Goal: Task Accomplishment & Management: Use online tool/utility

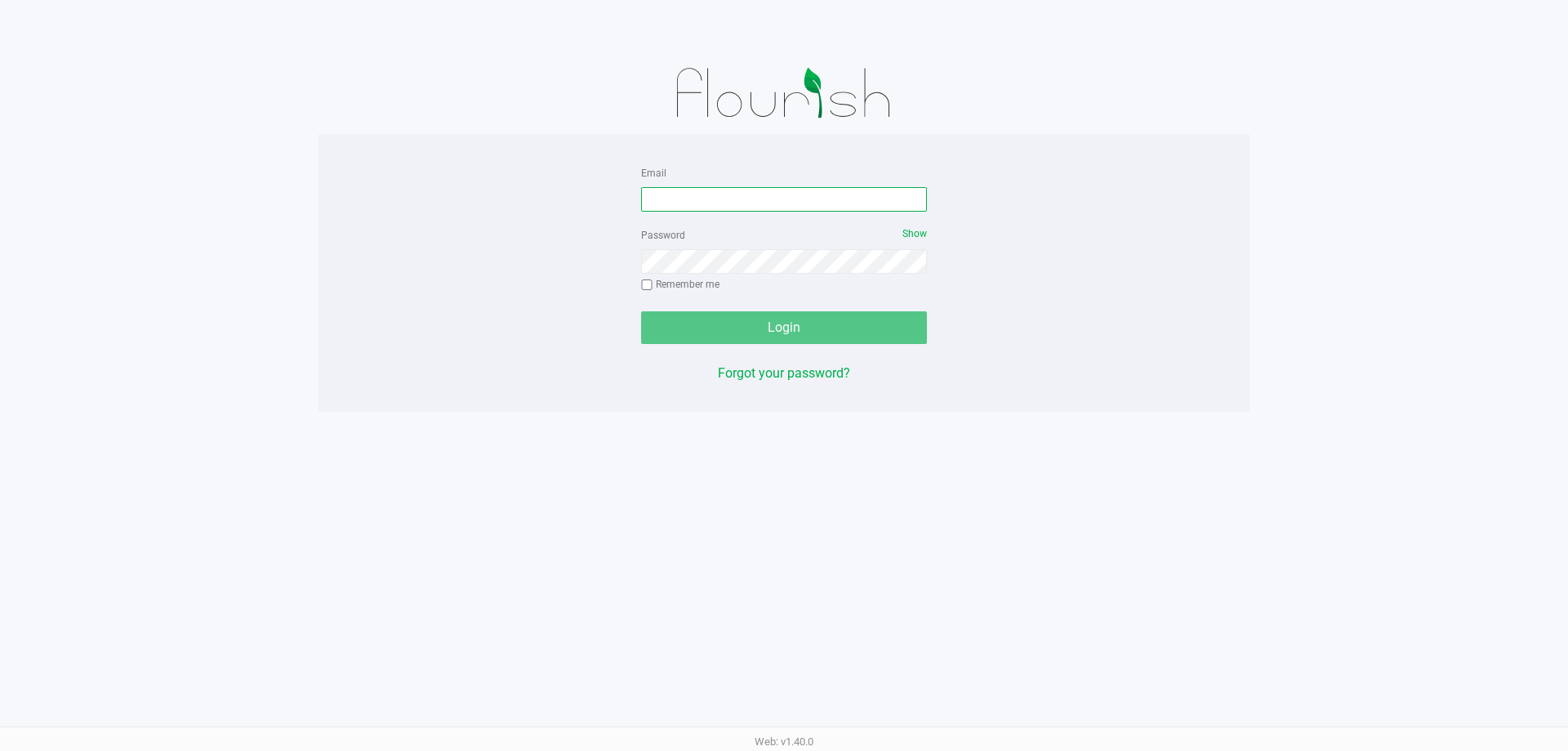
click at [748, 200] on input "Email" at bounding box center [784, 199] width 286 height 25
type input "[EMAIL_ADDRESS][DOMAIN_NAME]"
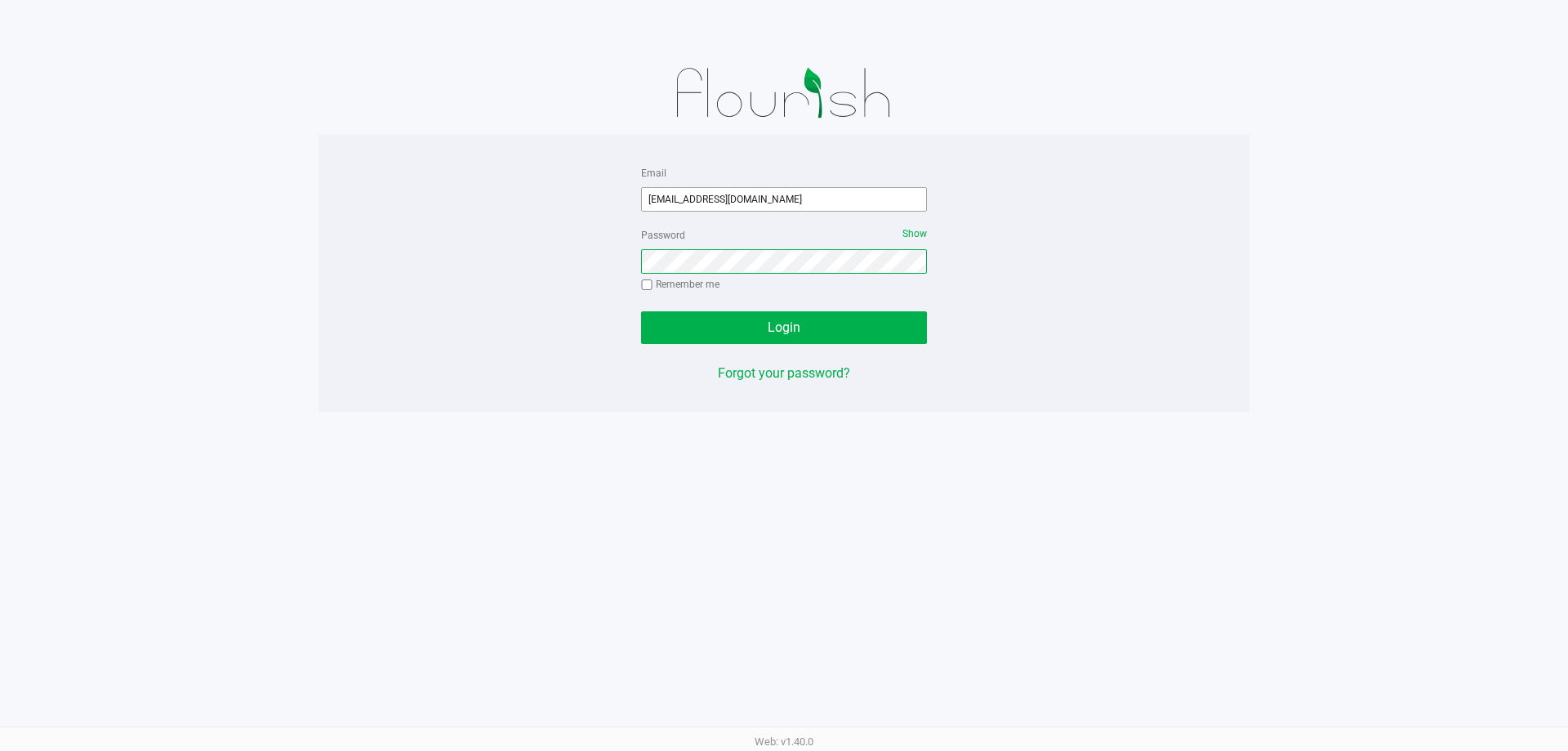
click at [641, 312] on button "Login" at bounding box center [784, 328] width 286 height 33
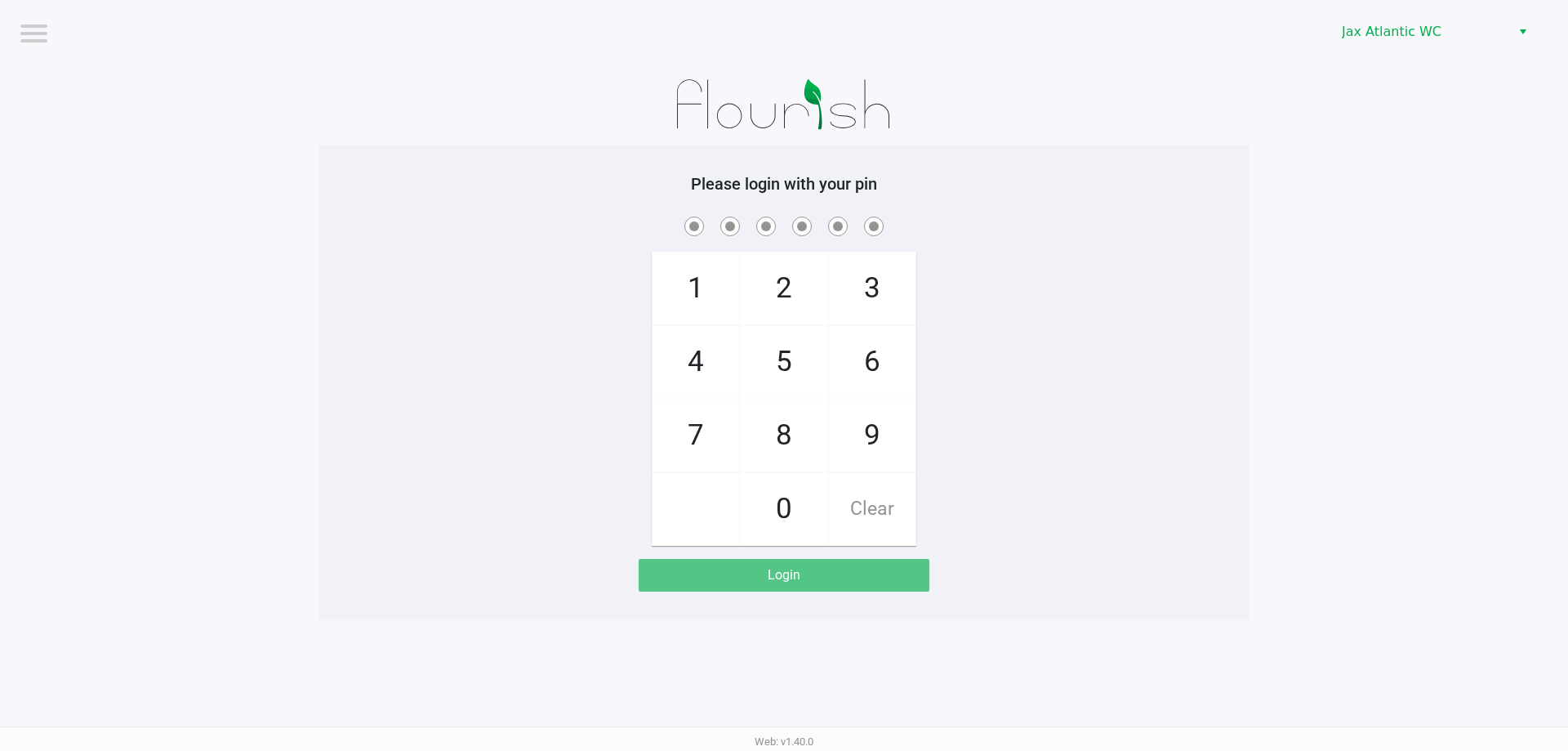
click at [891, 436] on span "9" at bounding box center [872, 436] width 86 height 72
checkbox input "true"
click at [692, 276] on span "1" at bounding box center [696, 288] width 86 height 72
checkbox input "true"
click at [692, 276] on span "1" at bounding box center [696, 288] width 86 height 72
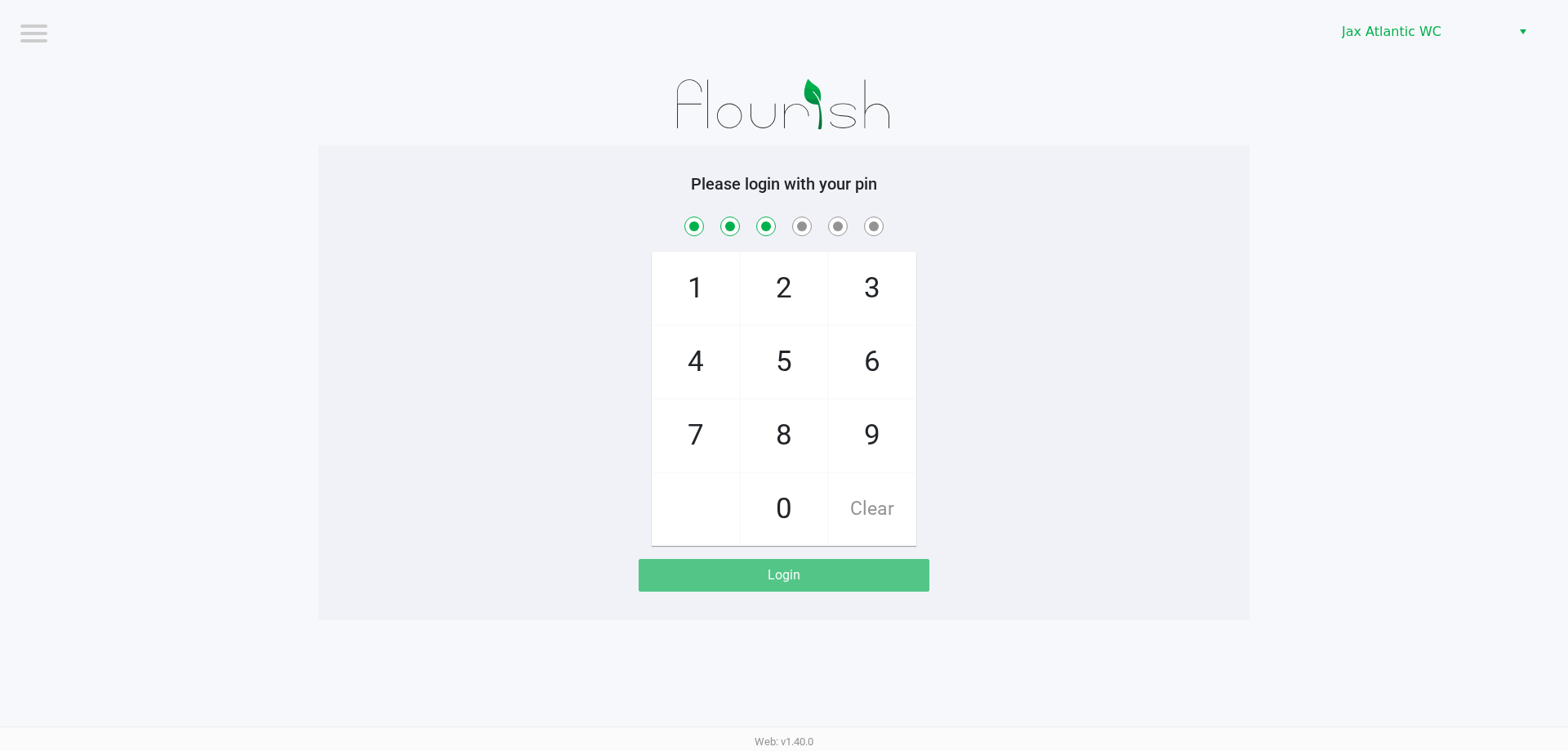
checkbox input "true"
drag, startPoint x: 696, startPoint y: 447, endPoint x: 694, endPoint y: 381, distance: 66.0
click at [696, 448] on span "7" at bounding box center [696, 436] width 86 height 72
checkbox input "true"
click at [690, 354] on span "4" at bounding box center [696, 362] width 86 height 72
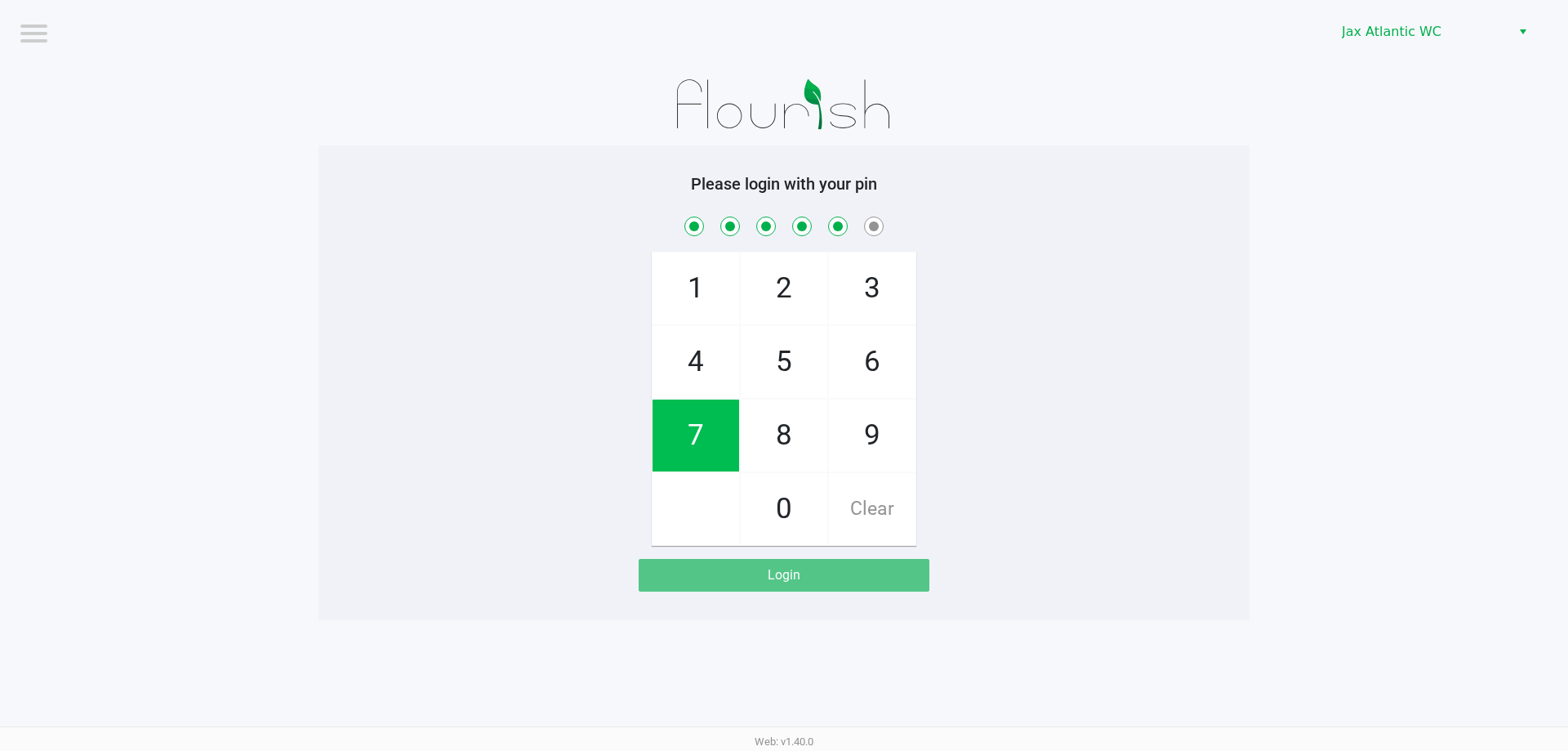
checkbox input "true"
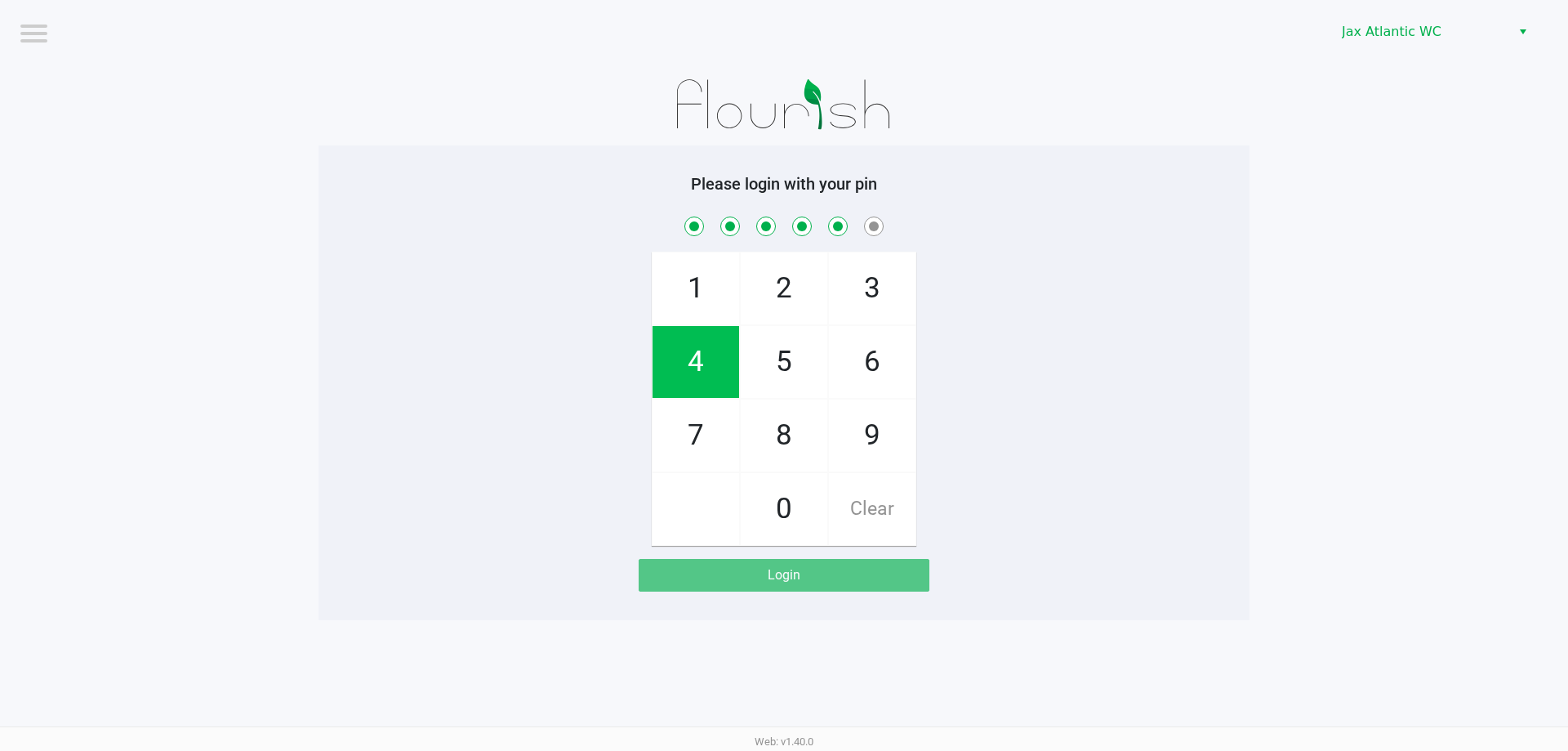
click at [691, 434] on span "7" at bounding box center [696, 436] width 86 height 72
checkbox input "true"
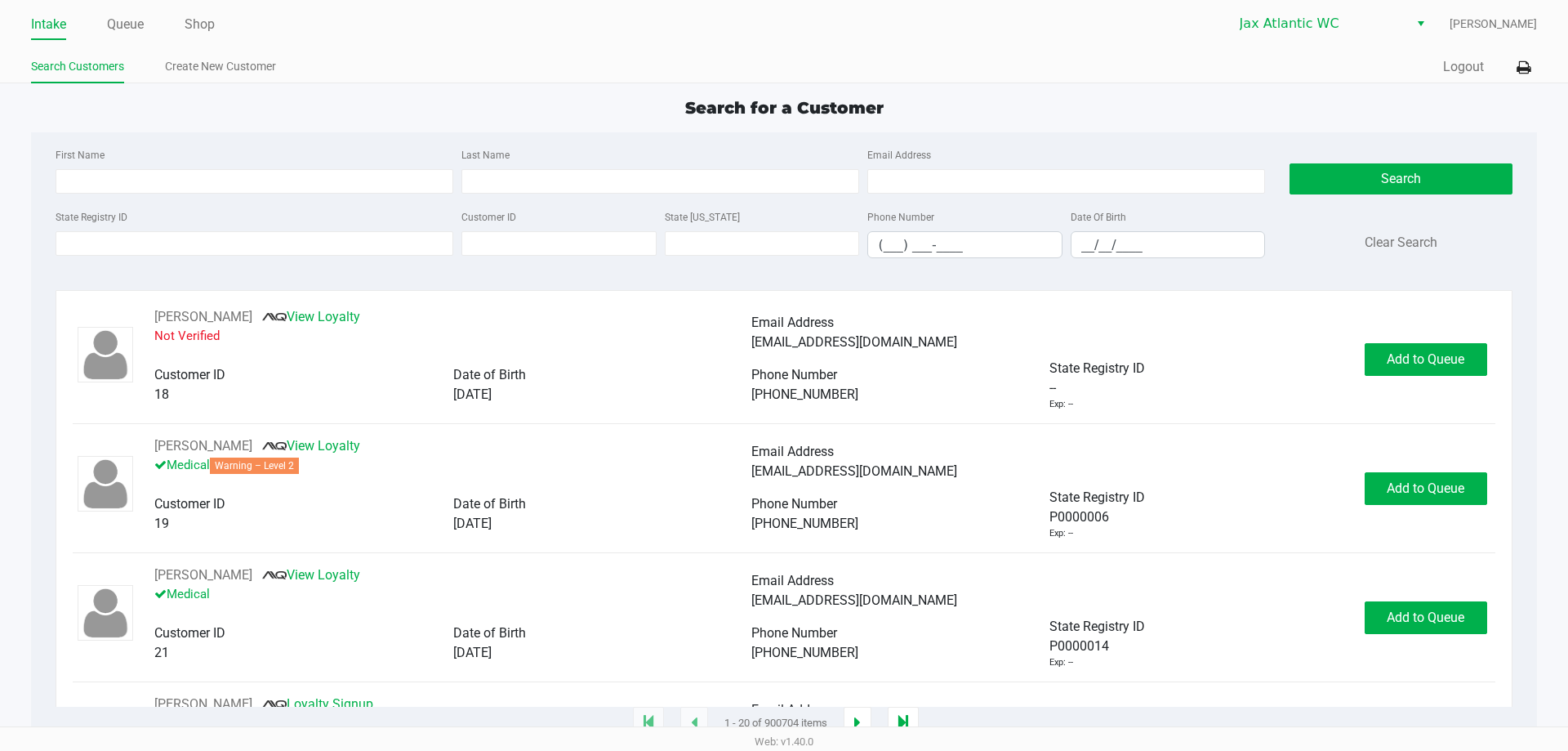
click at [184, 27] on ul "Intake Queue Shop" at bounding box center [408, 25] width 753 height 28
click at [189, 27] on link "Shop" at bounding box center [199, 24] width 30 height 23
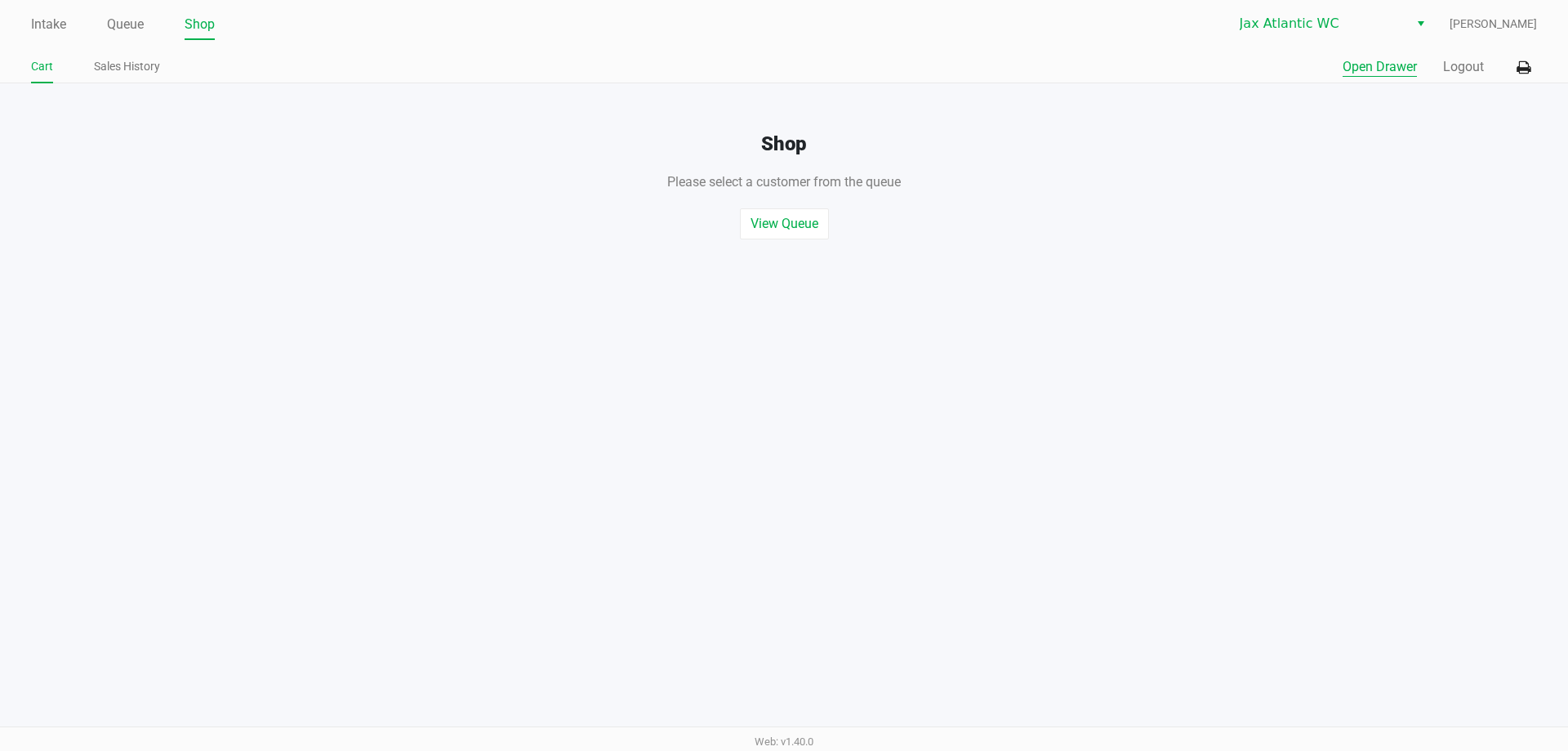
click at [1380, 64] on button "Open Drawer" at bounding box center [1379, 66] width 74 height 19
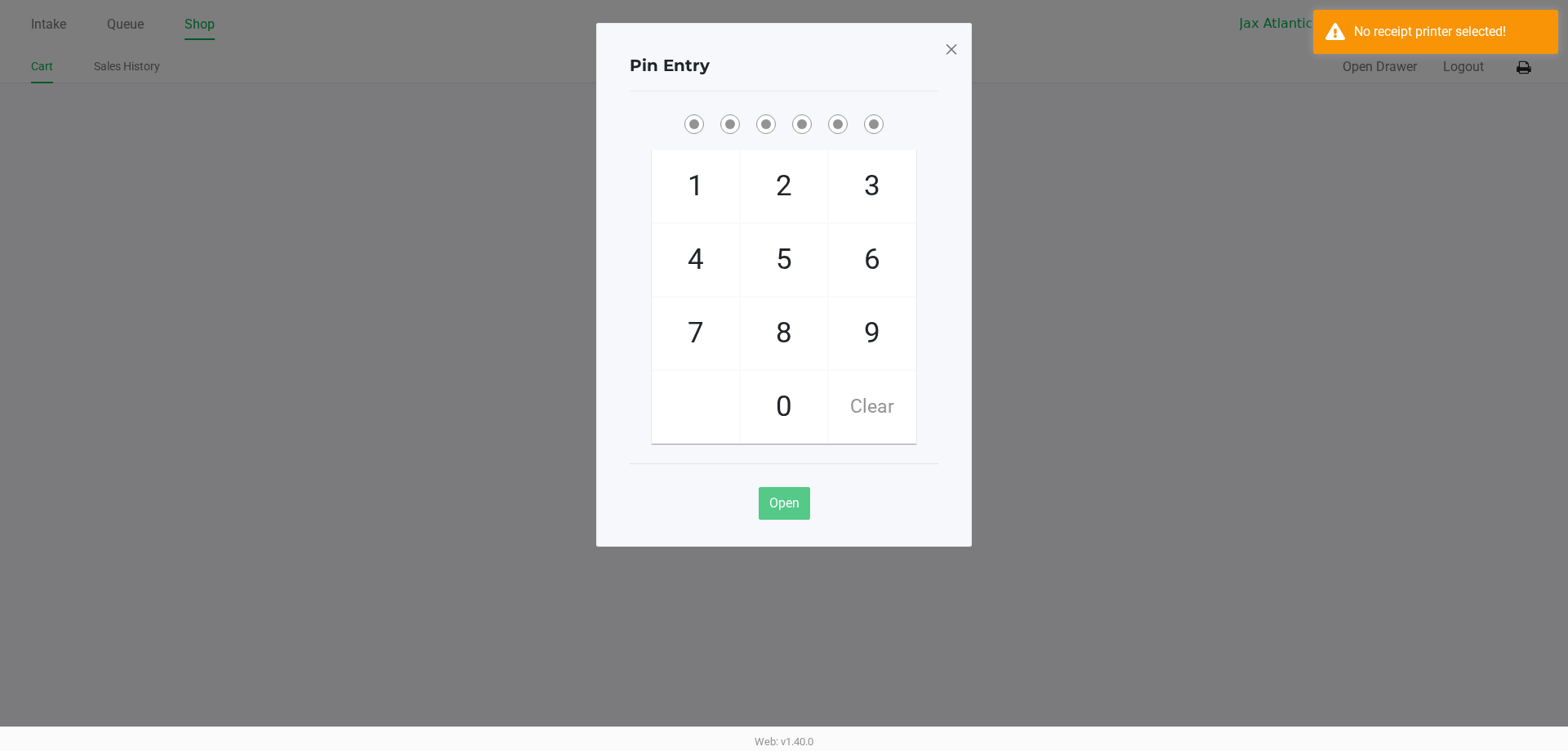
click at [870, 321] on span "9" at bounding box center [872, 333] width 86 height 72
checkbox input "true"
click at [713, 178] on span "1" at bounding box center [696, 186] width 86 height 72
checkbox input "true"
click at [712, 178] on span "1" at bounding box center [696, 186] width 86 height 72
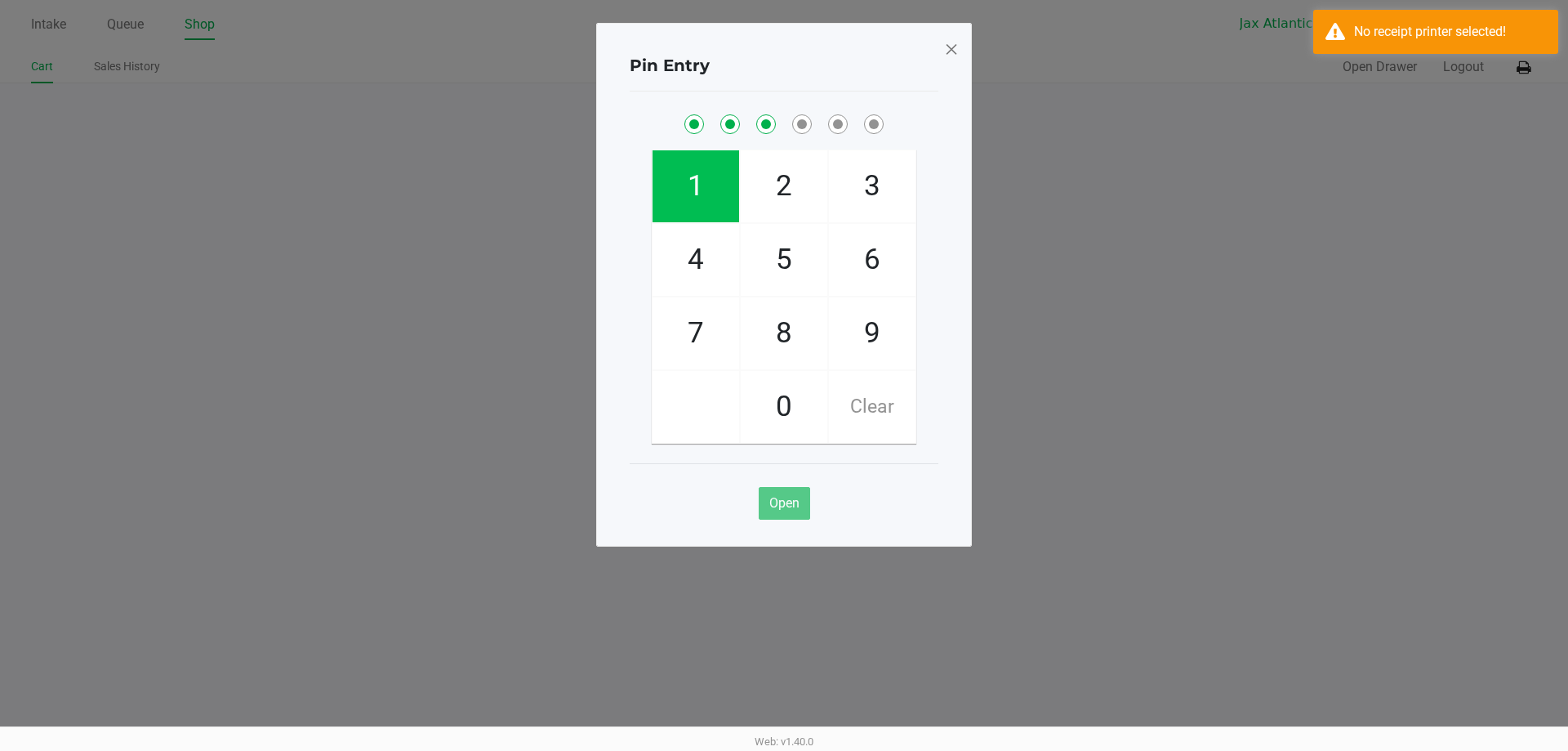
checkbox input "true"
click at [687, 333] on span "7" at bounding box center [696, 333] width 86 height 72
checkbox input "true"
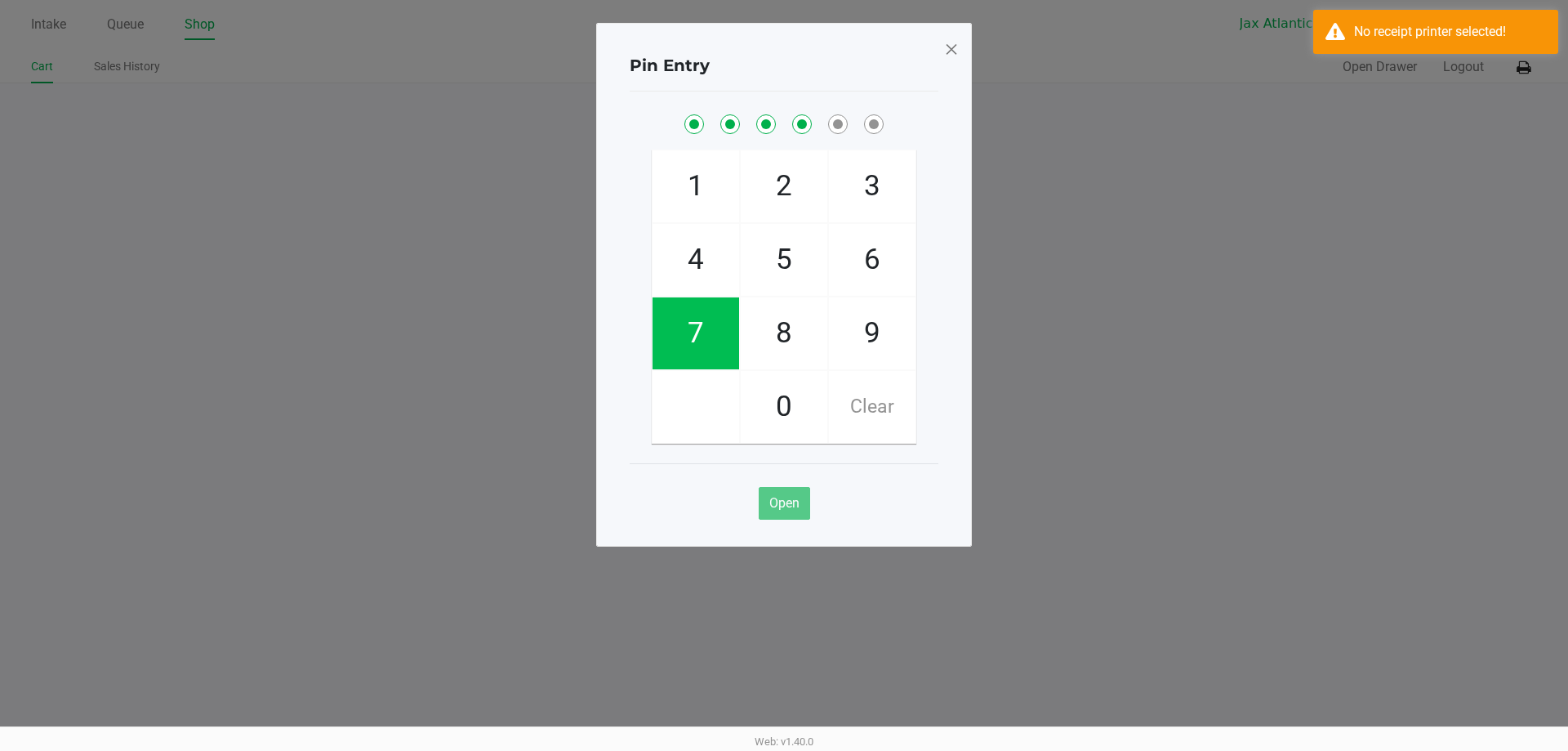
click at [687, 278] on span "4" at bounding box center [696, 260] width 86 height 72
checkbox input "true"
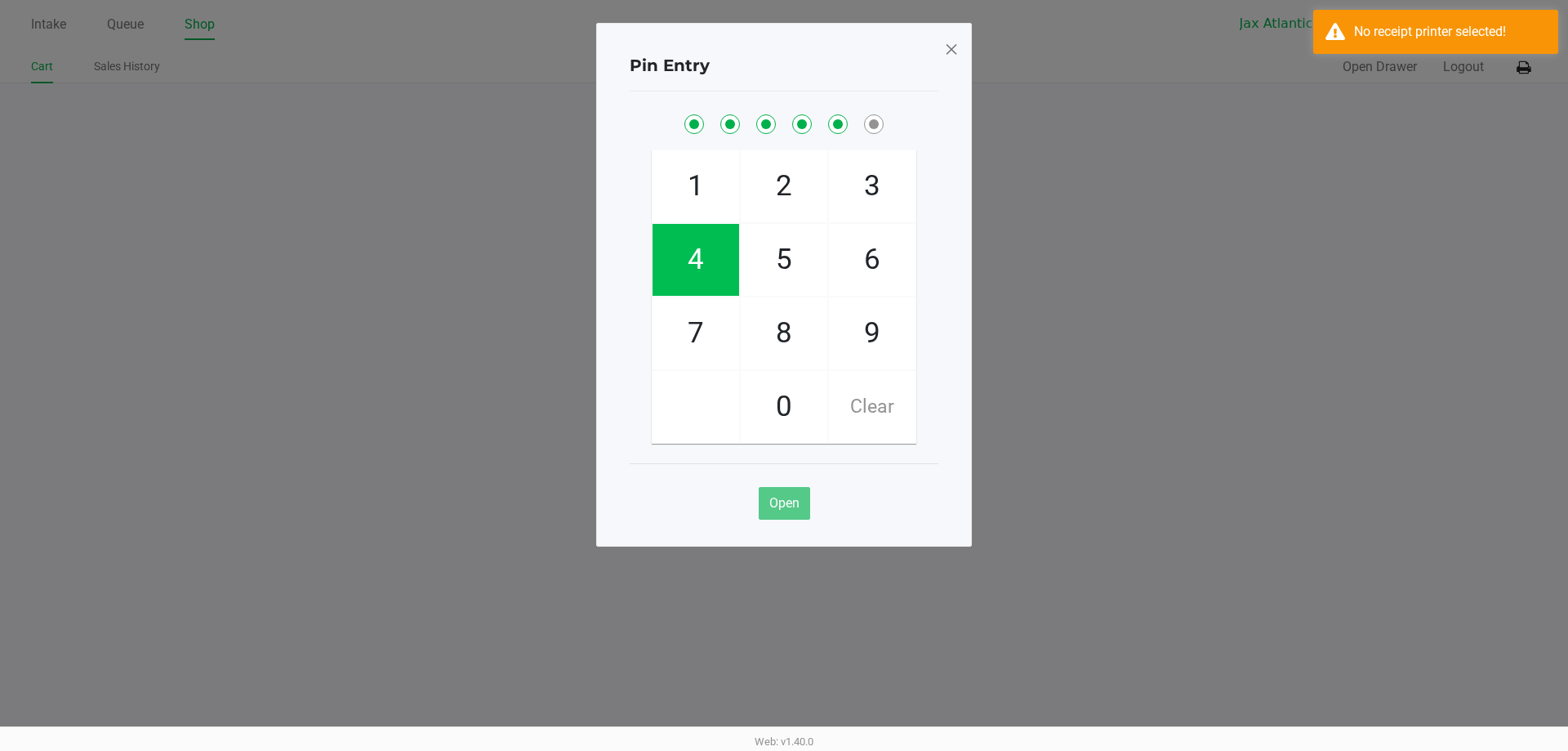
click at [696, 315] on span "7" at bounding box center [696, 333] width 86 height 72
checkbox input "true"
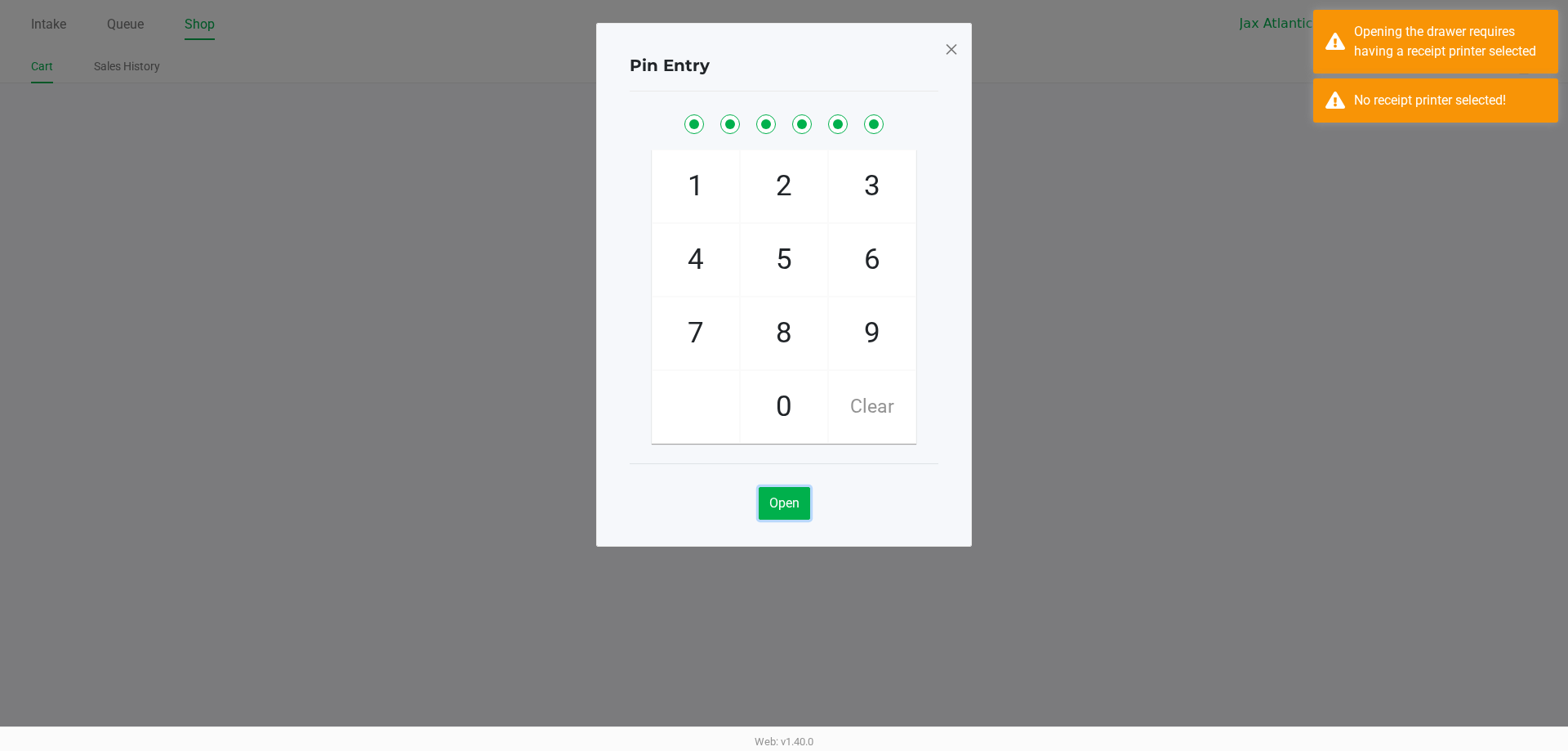
drag, startPoint x: 772, startPoint y: 512, endPoint x: 963, endPoint y: 264, distance: 313.0
click at [773, 512] on button "Open" at bounding box center [784, 503] width 51 height 33
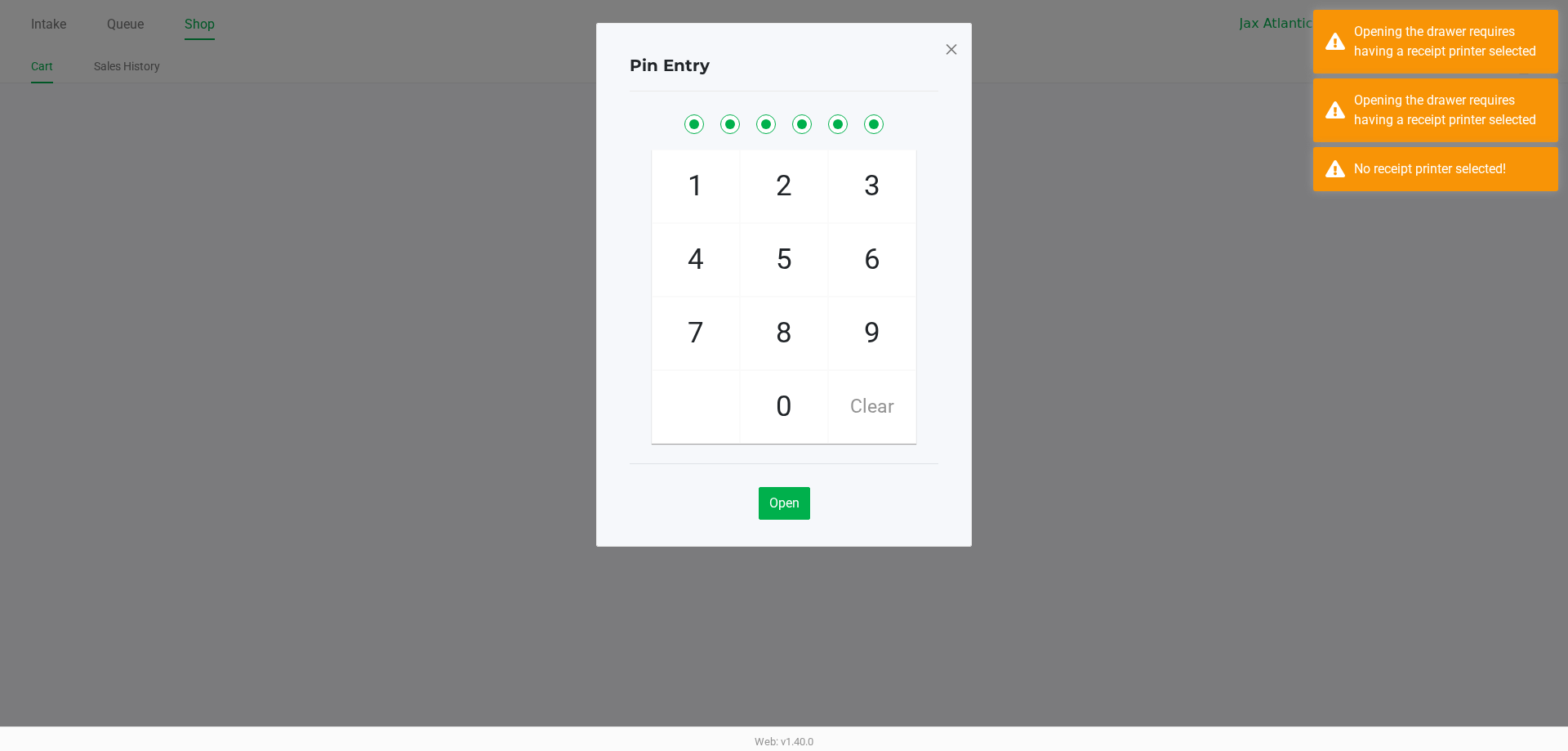
click at [947, 52] on span at bounding box center [951, 49] width 15 height 27
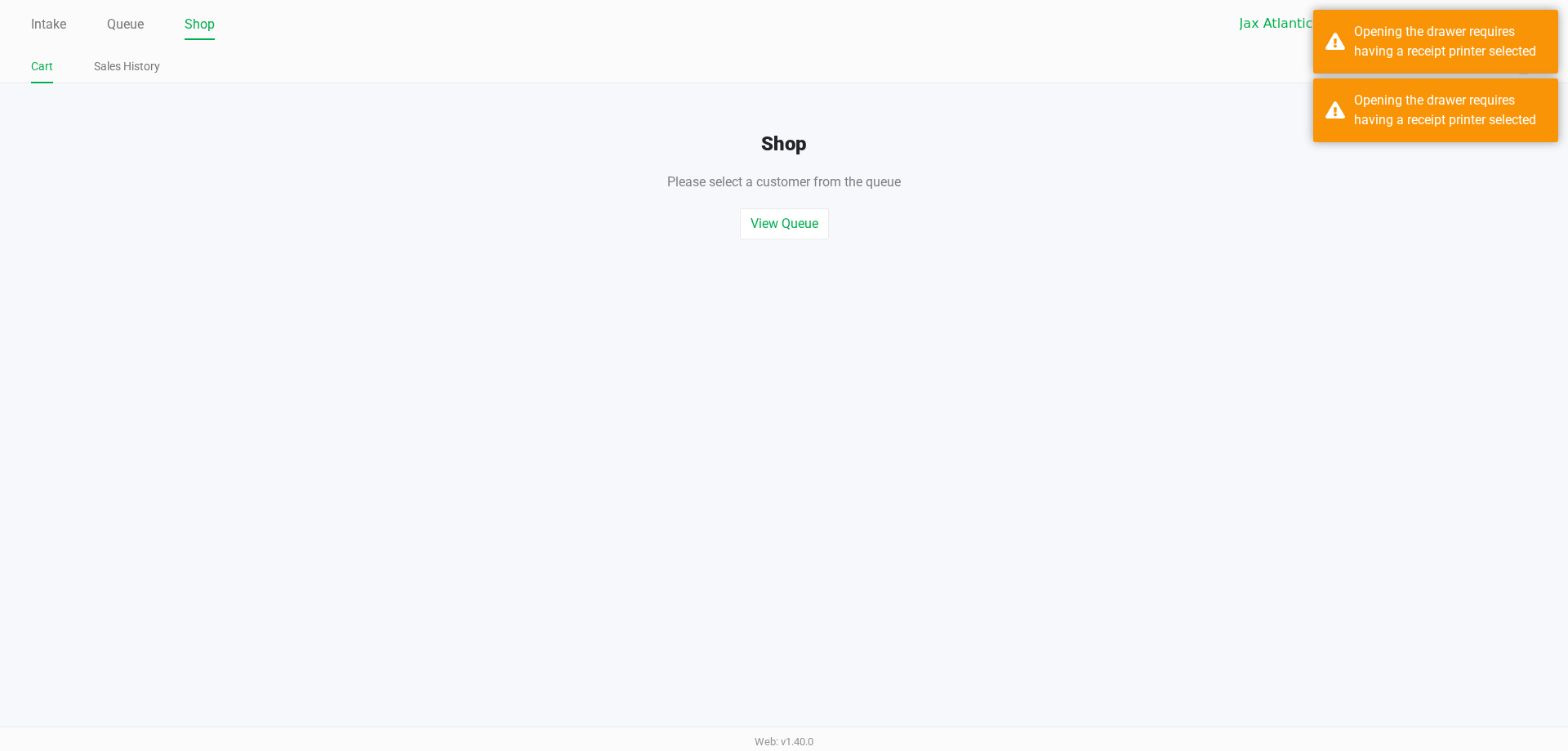
click at [1564, 44] on div "Intake Queue Shop Jax Atlantic WC Hades [PERSON_NAME] Cart Sales History Quick …" at bounding box center [784, 41] width 1568 height 83
click at [1465, 61] on div "Opening the drawer requires having a receipt printer selected" at bounding box center [1435, 42] width 245 height 64
click at [1433, 126] on div "Shop" at bounding box center [784, 137] width 1593 height 40
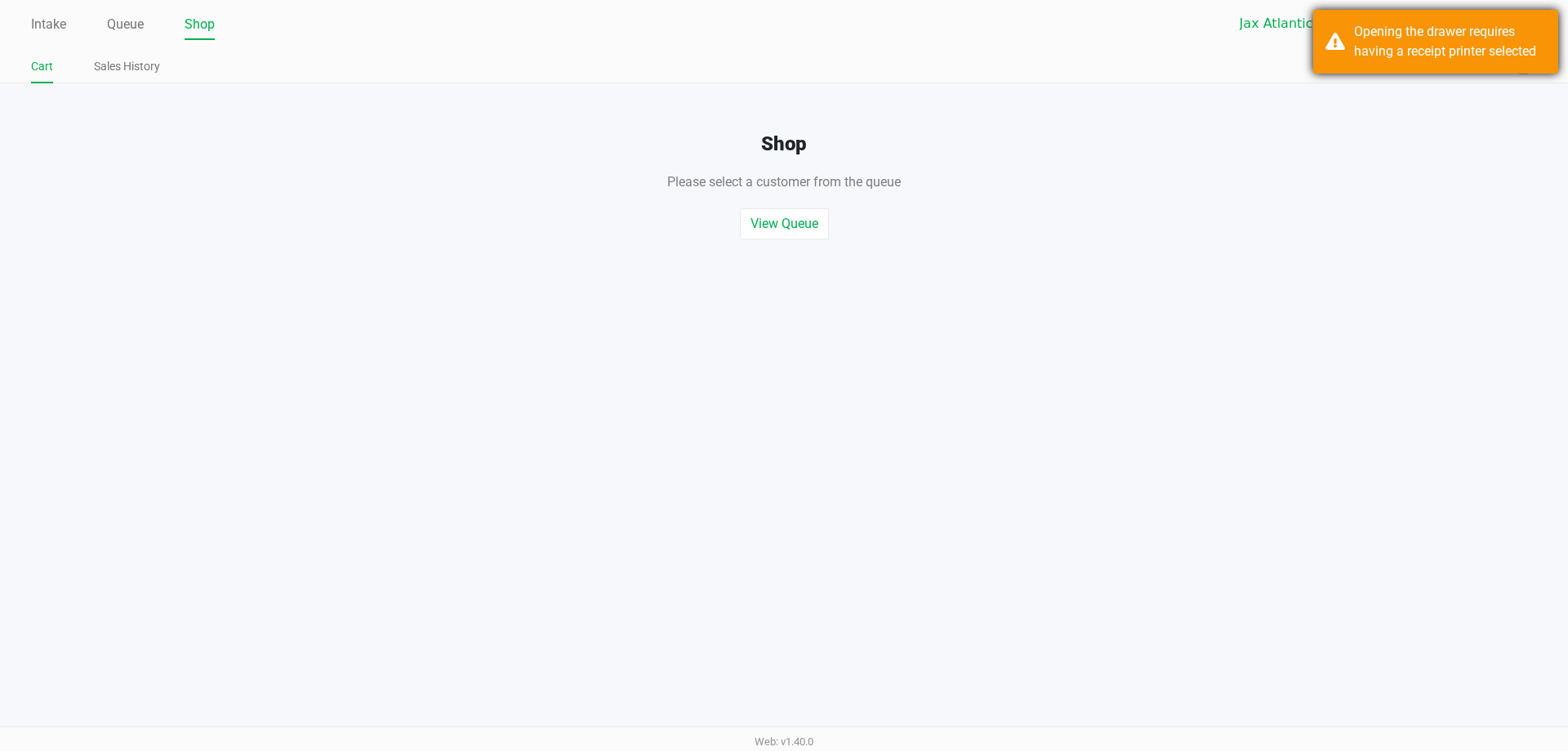
click at [1459, 58] on div "Opening the drawer requires having a receipt printer selected" at bounding box center [1449, 41] width 192 height 39
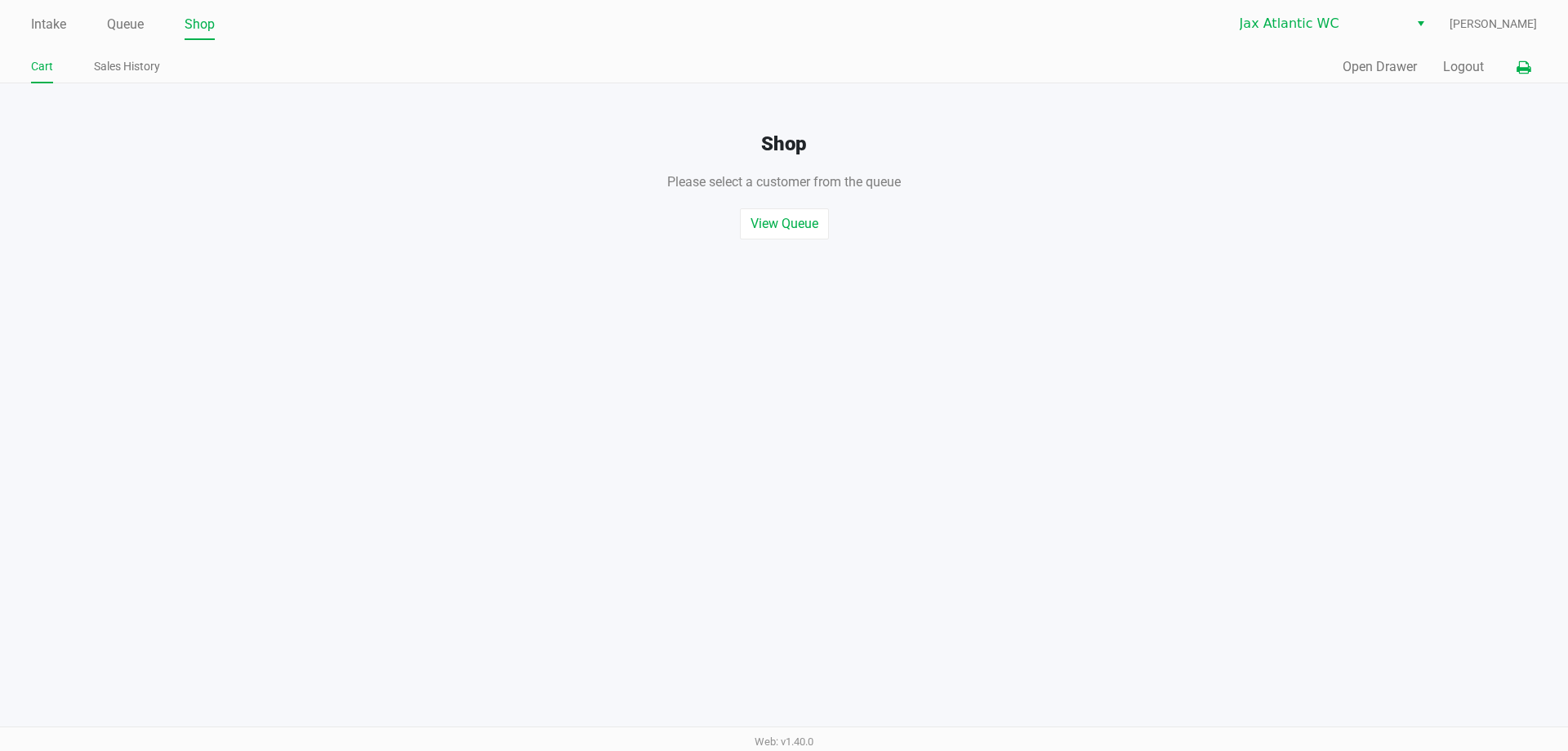
click at [1536, 61] on button at bounding box center [1523, 67] width 27 height 30
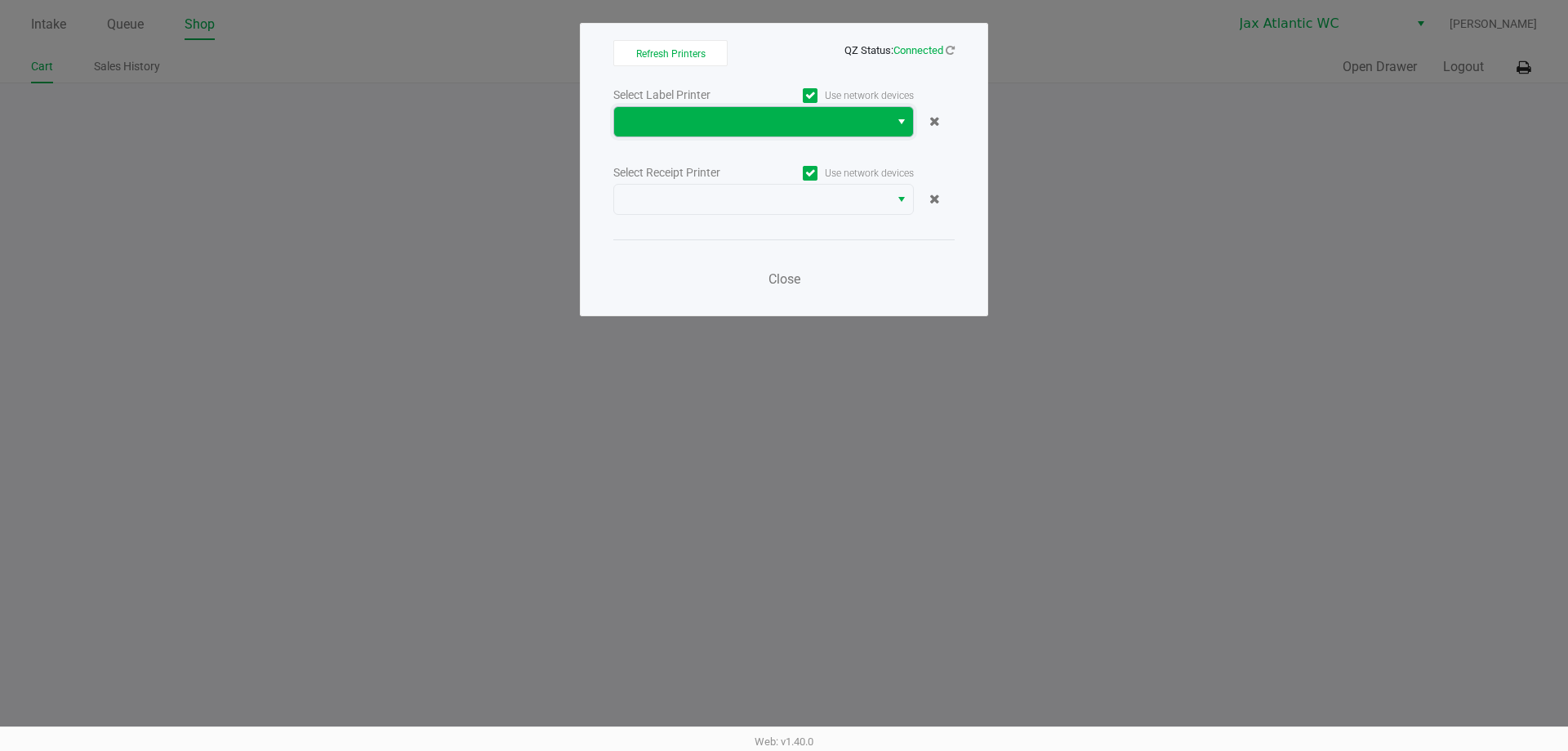
click at [763, 126] on span at bounding box center [751, 121] width 256 height 19
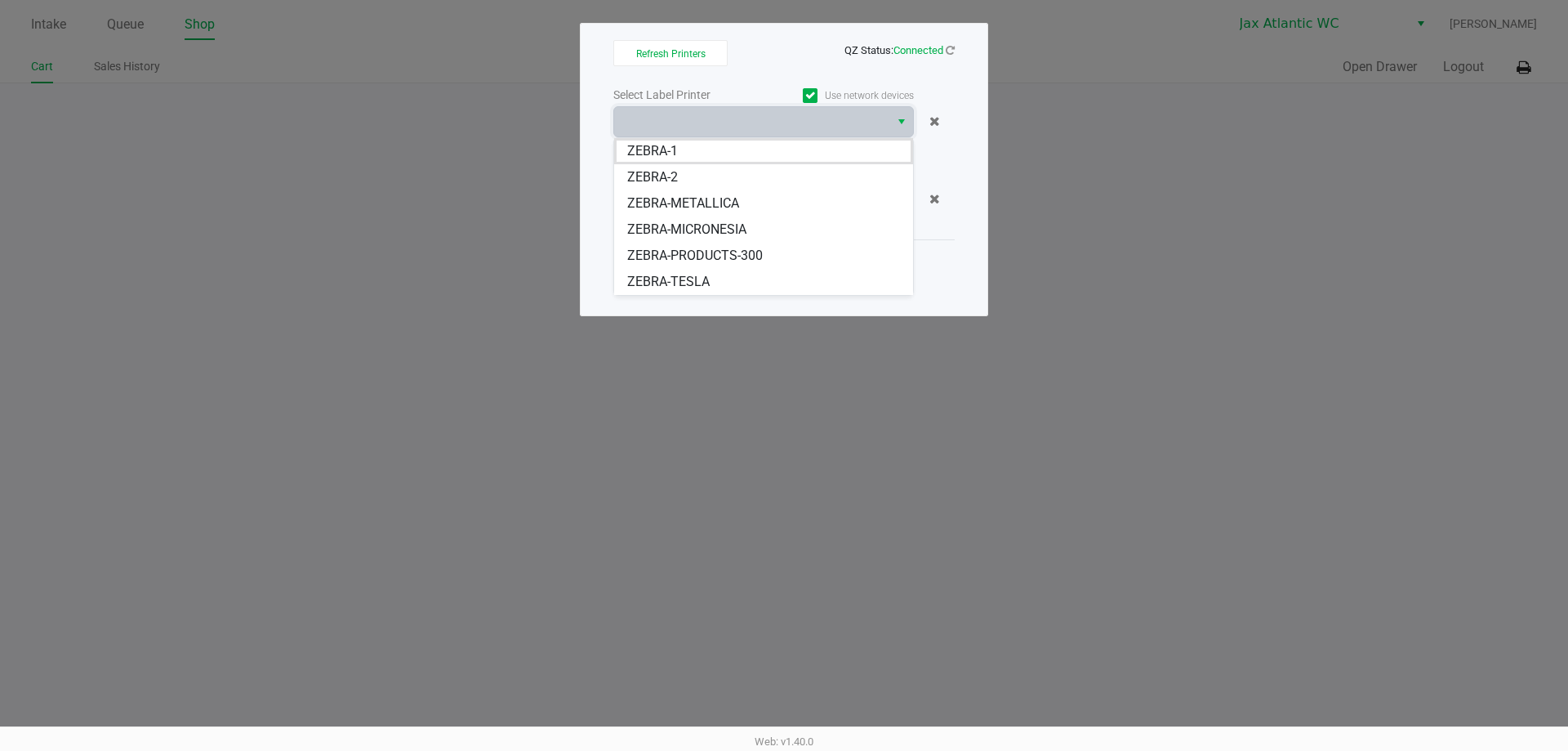
click at [732, 218] on li "ZEBRA-MICRONESIA" at bounding box center [763, 229] width 299 height 27
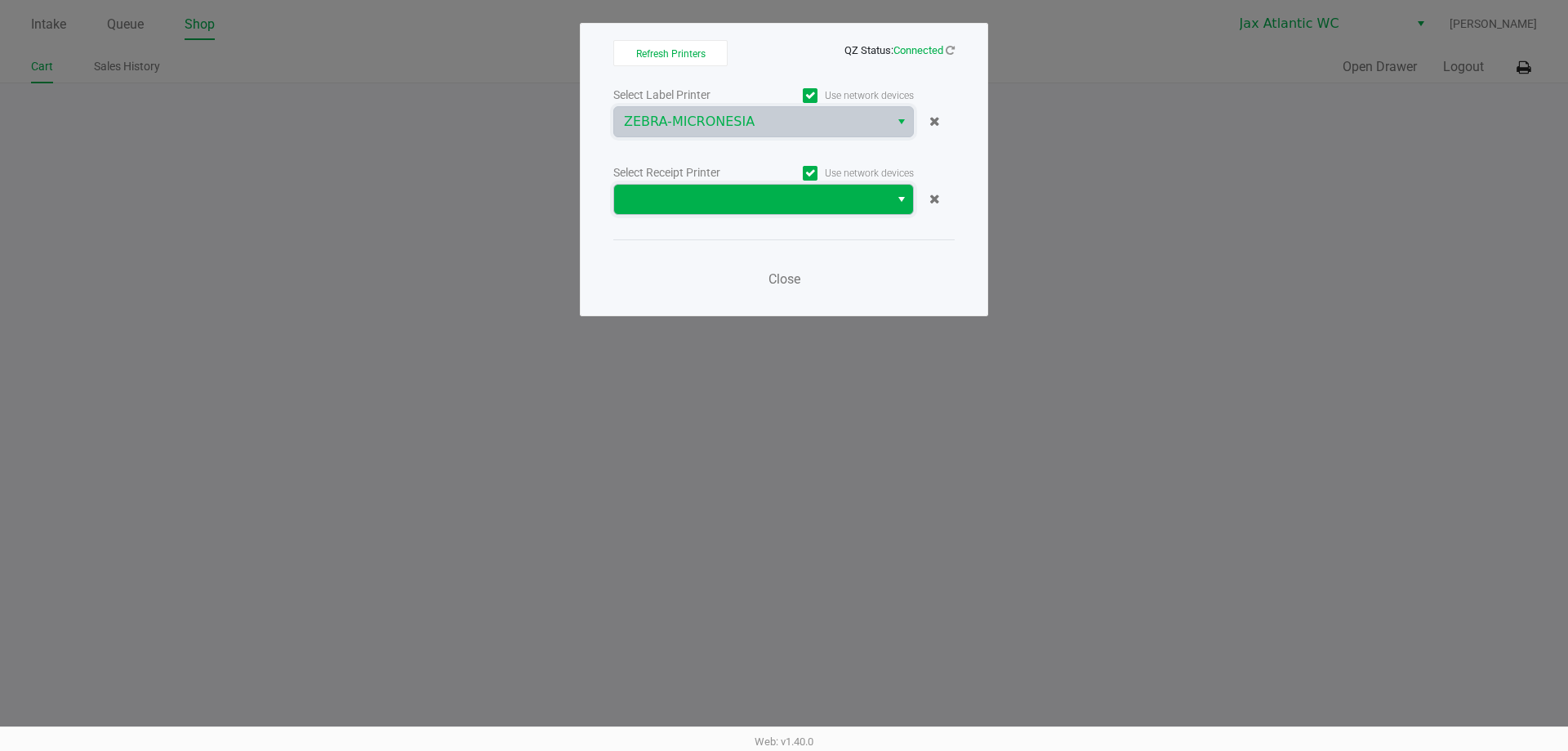
click at [738, 192] on span at bounding box center [751, 199] width 256 height 19
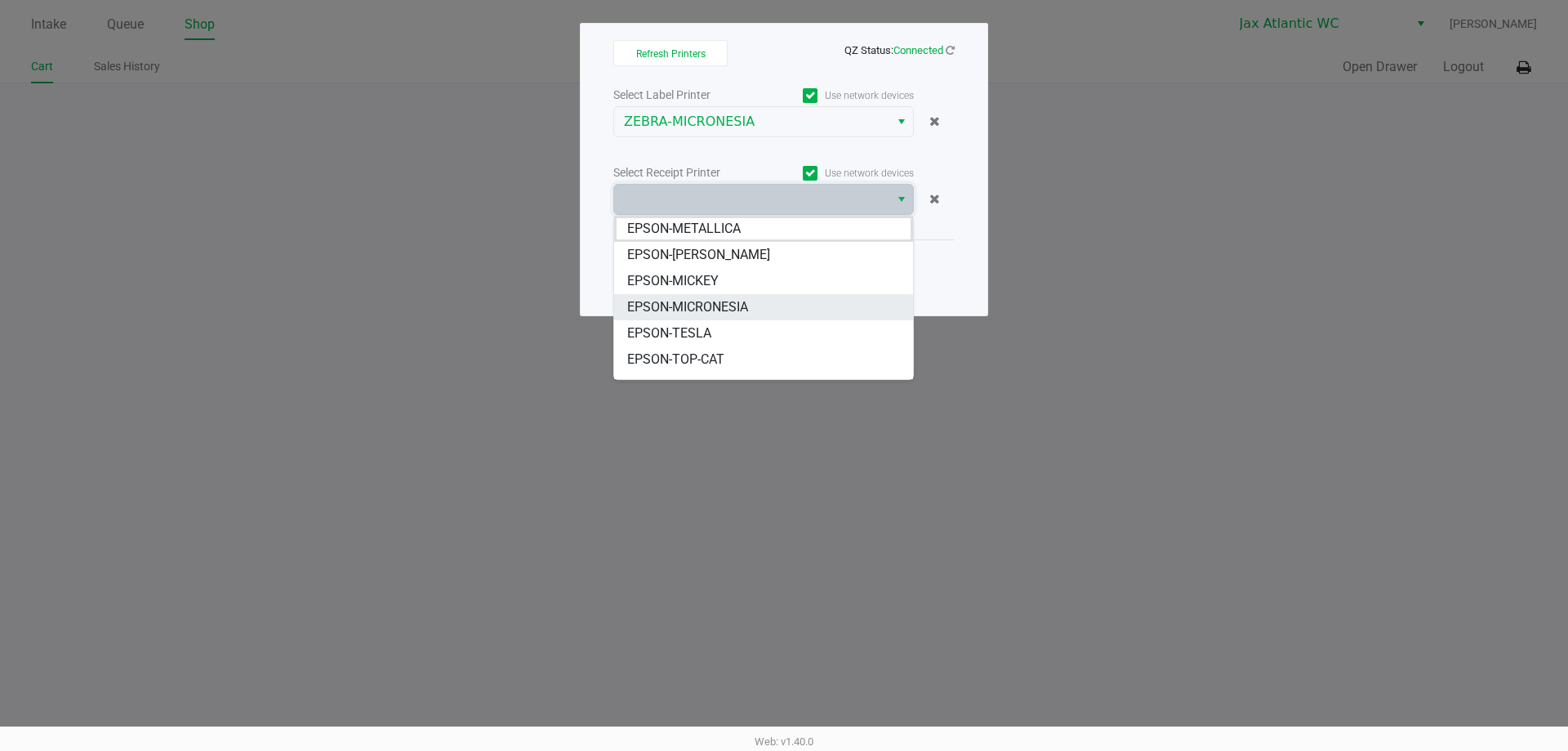
click at [769, 308] on li "EPSON-MICRONESIA" at bounding box center [763, 307] width 299 height 27
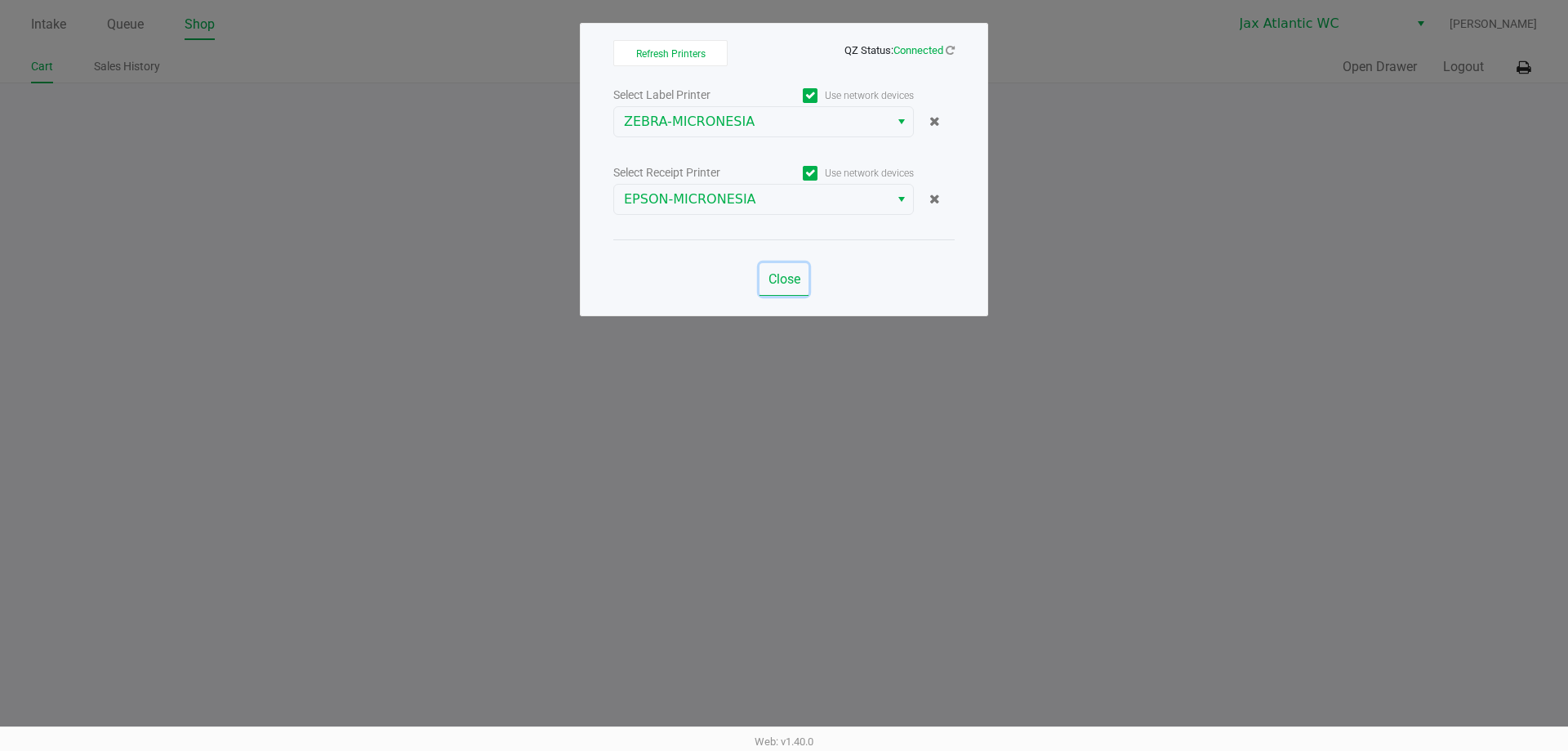
click at [783, 276] on span "Close" at bounding box center [784, 279] width 32 height 16
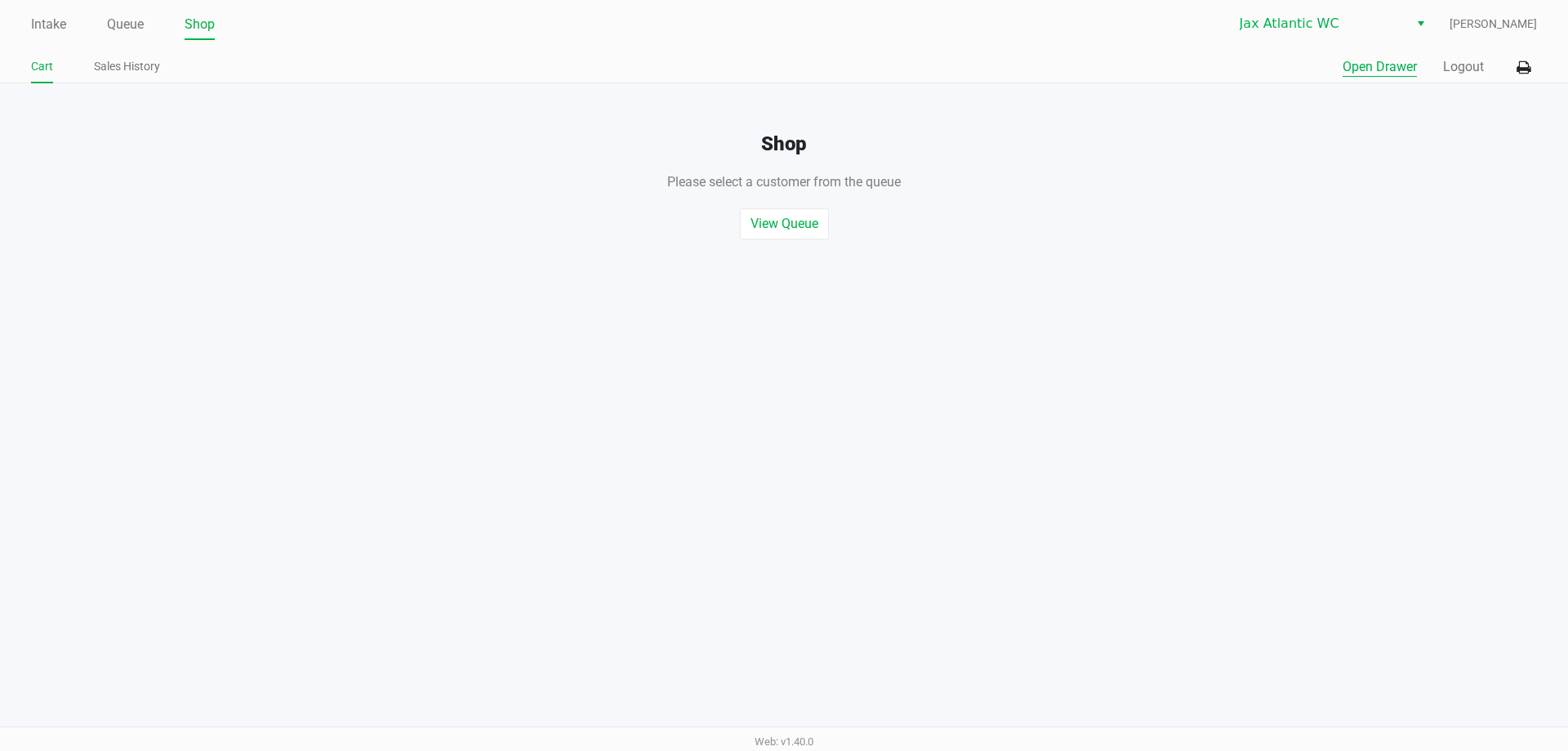
click at [1389, 67] on button "Open Drawer" at bounding box center [1379, 66] width 74 height 19
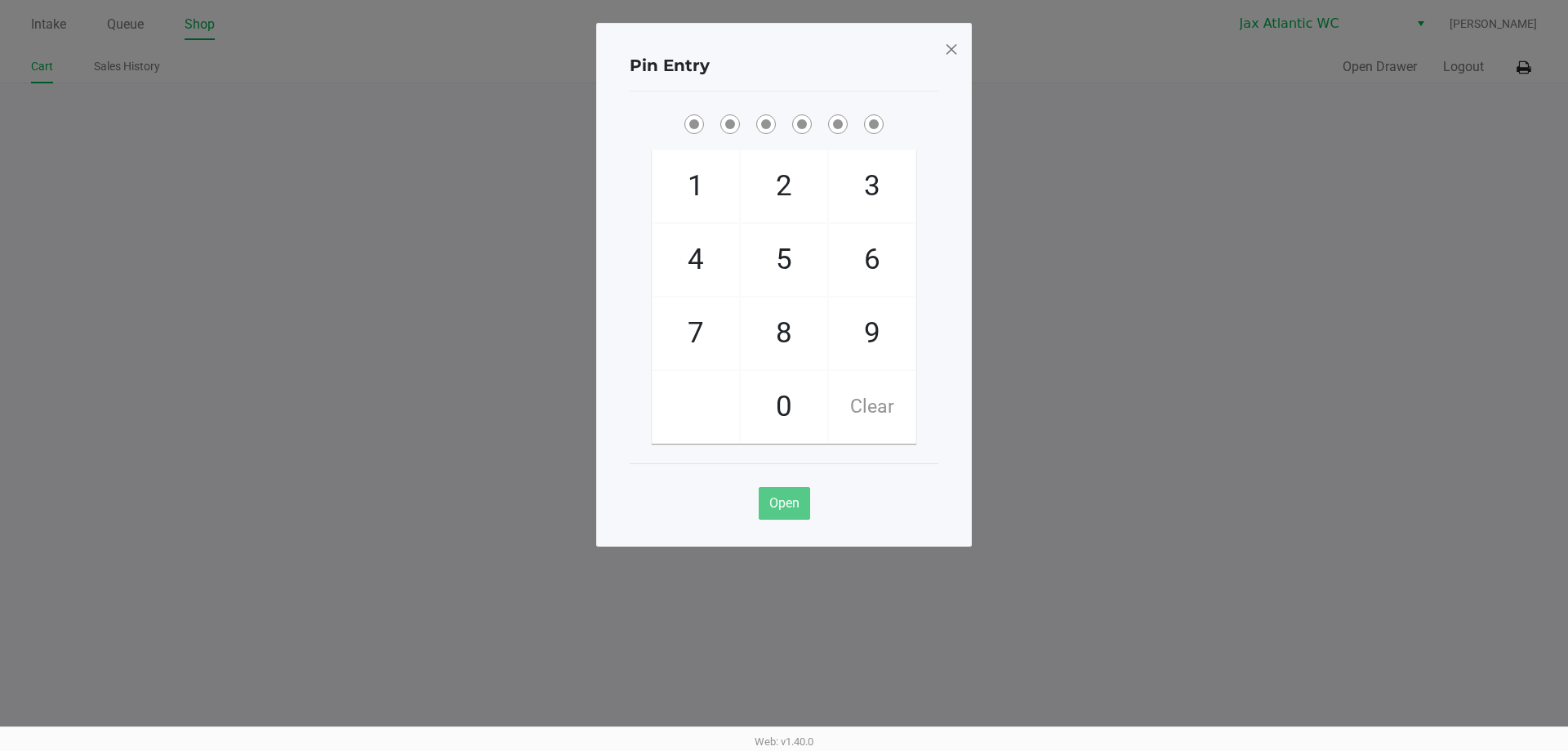
click at [879, 334] on span "9" at bounding box center [872, 333] width 86 height 72
checkbox input "true"
click at [676, 184] on span "1" at bounding box center [696, 186] width 86 height 72
checkbox input "true"
drag, startPoint x: 676, startPoint y: 184, endPoint x: 666, endPoint y: 248, distance: 64.8
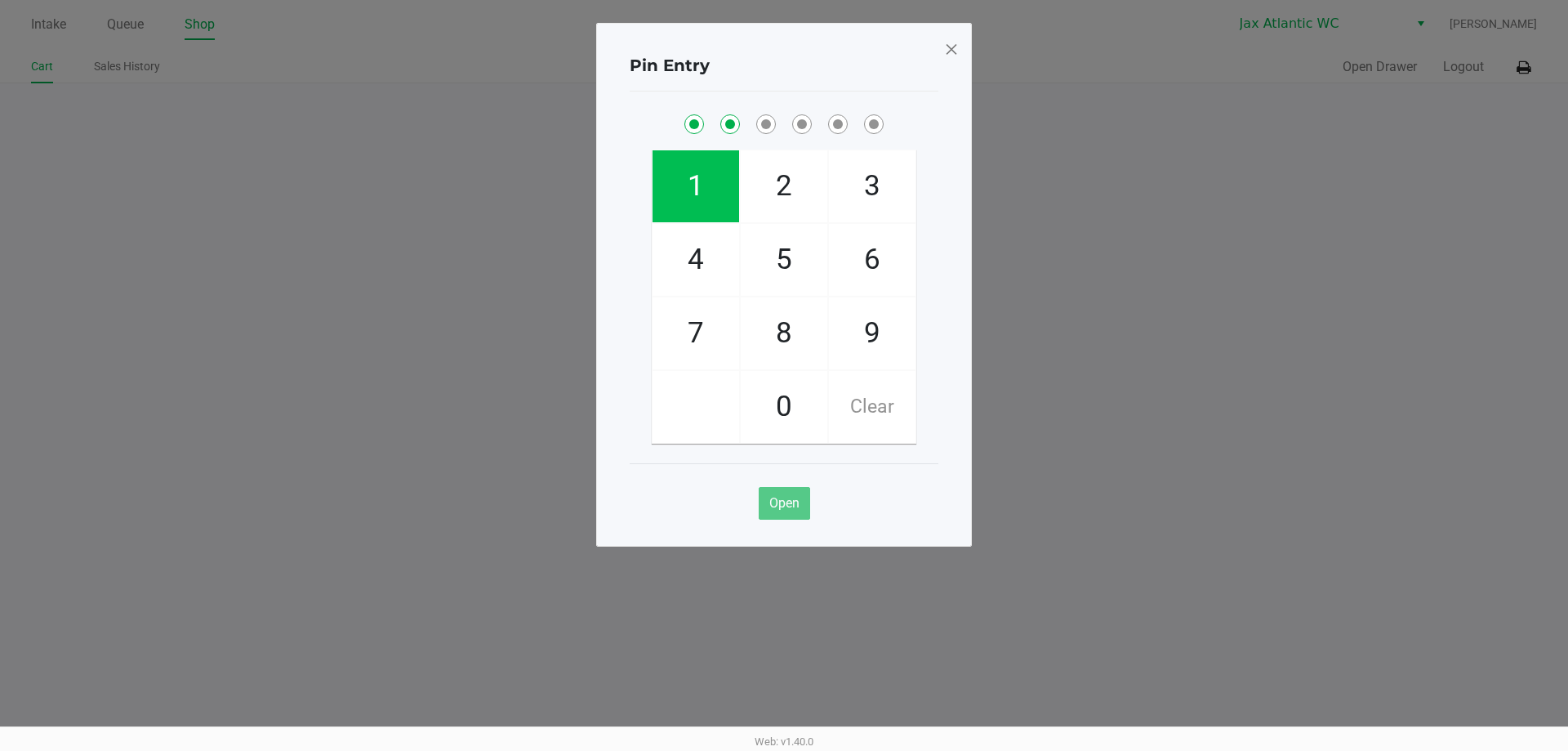
click at [679, 184] on span "1" at bounding box center [696, 186] width 86 height 72
checkbox input "true"
click at [678, 299] on span "7" at bounding box center [696, 333] width 86 height 72
checkbox input "true"
click at [701, 267] on span "4" at bounding box center [696, 260] width 86 height 72
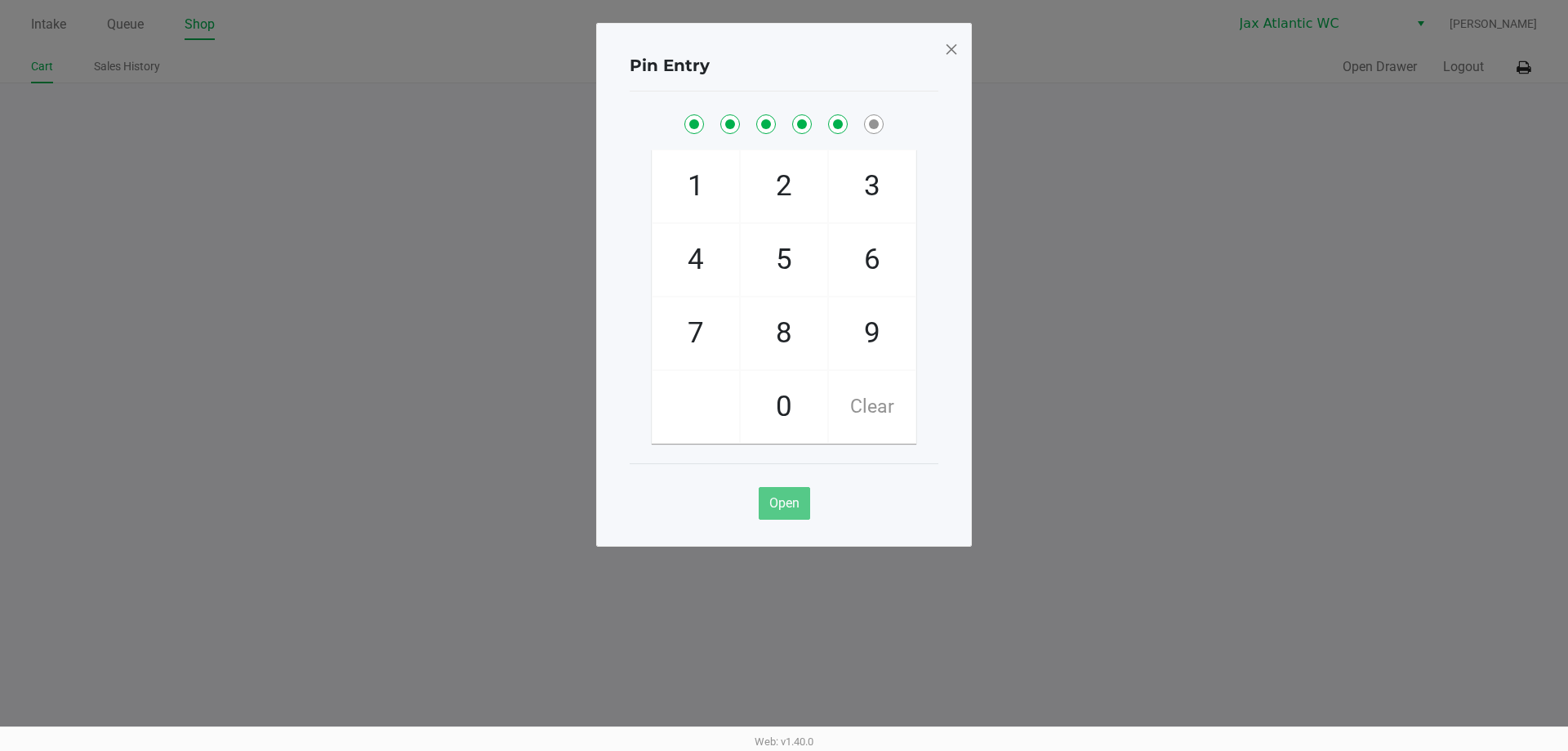
checkbox input "true"
click at [692, 326] on span "7" at bounding box center [696, 333] width 86 height 72
checkbox input "true"
